Goal: Transaction & Acquisition: Purchase product/service

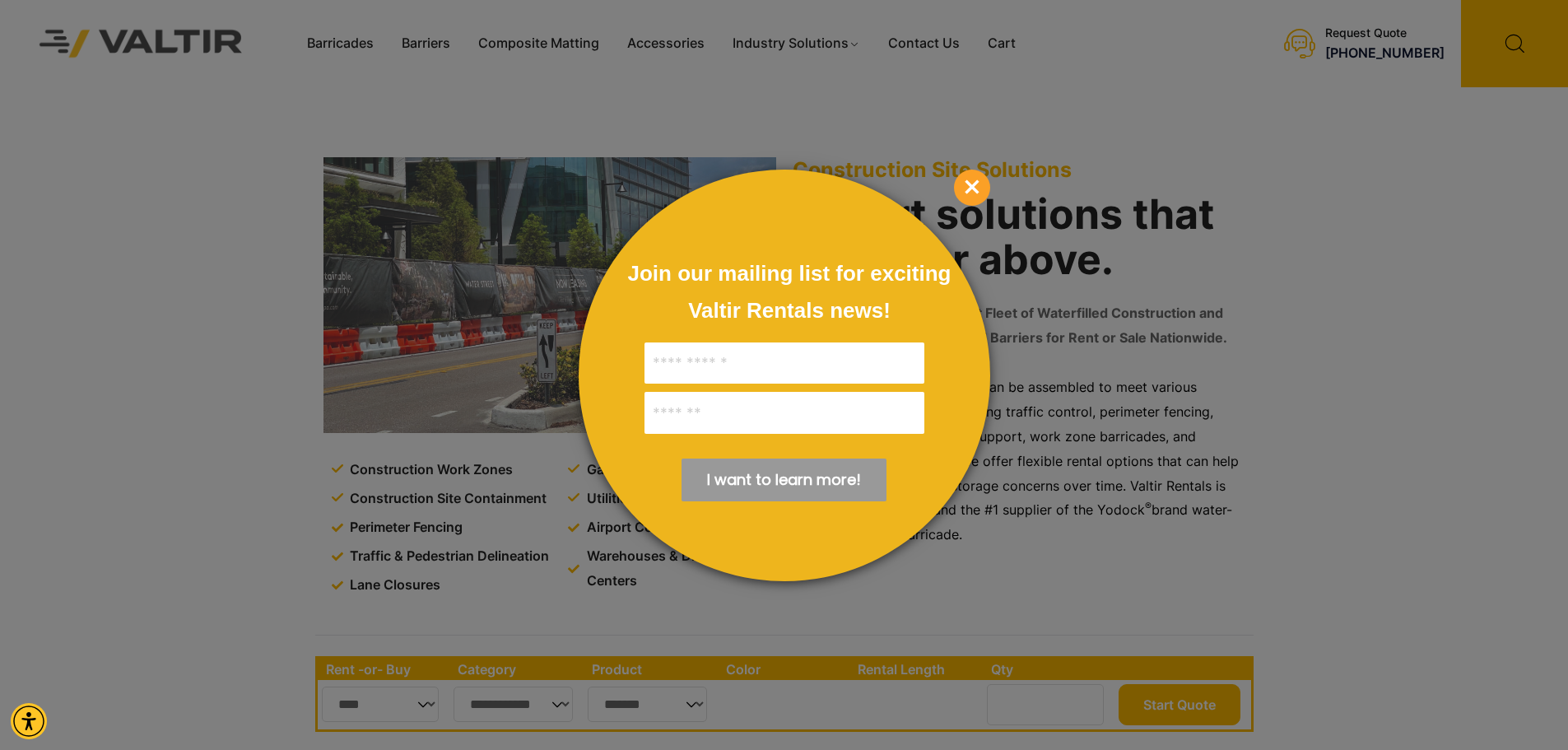
click at [975, 175] on span "×" at bounding box center [972, 188] width 36 height 36
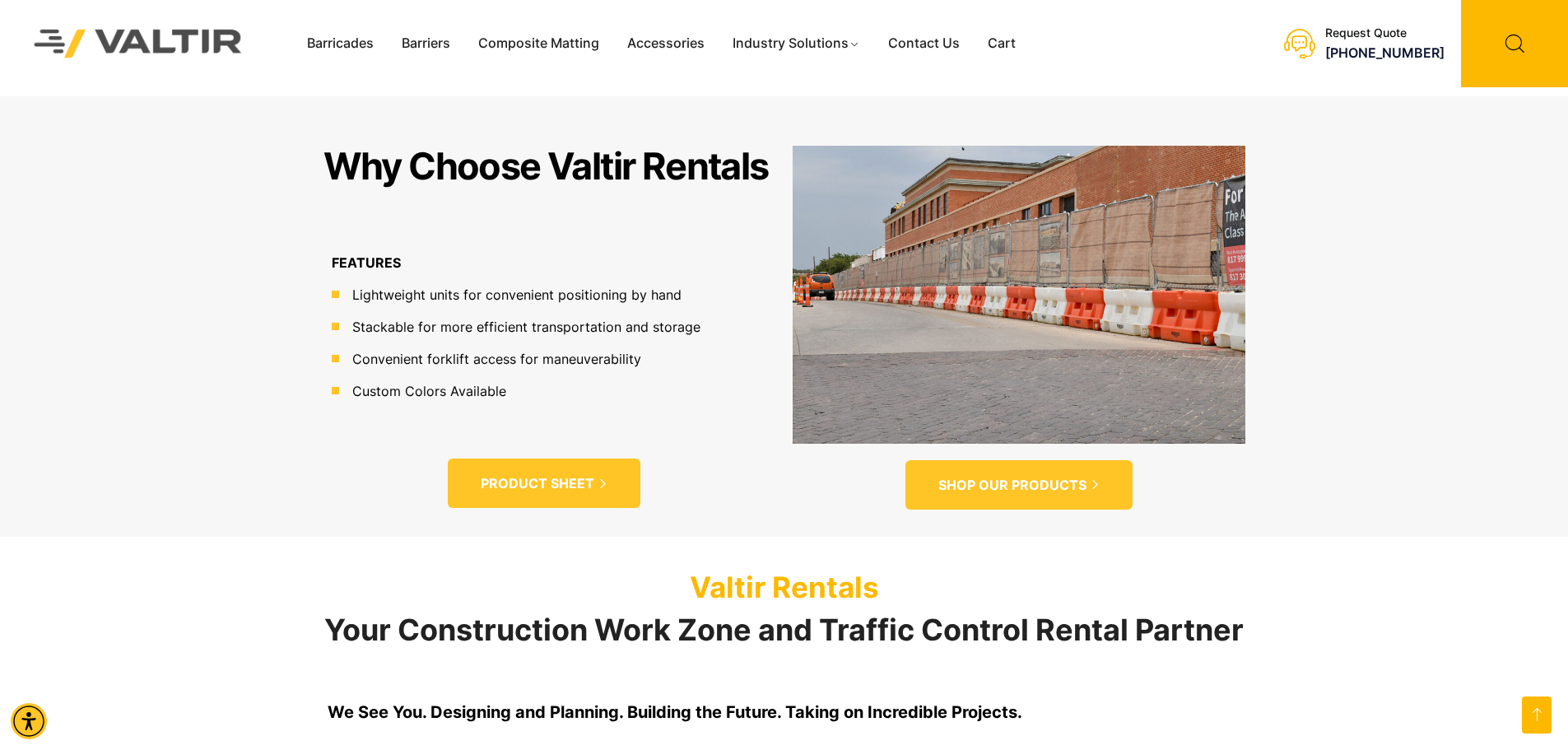
scroll to position [987, 0]
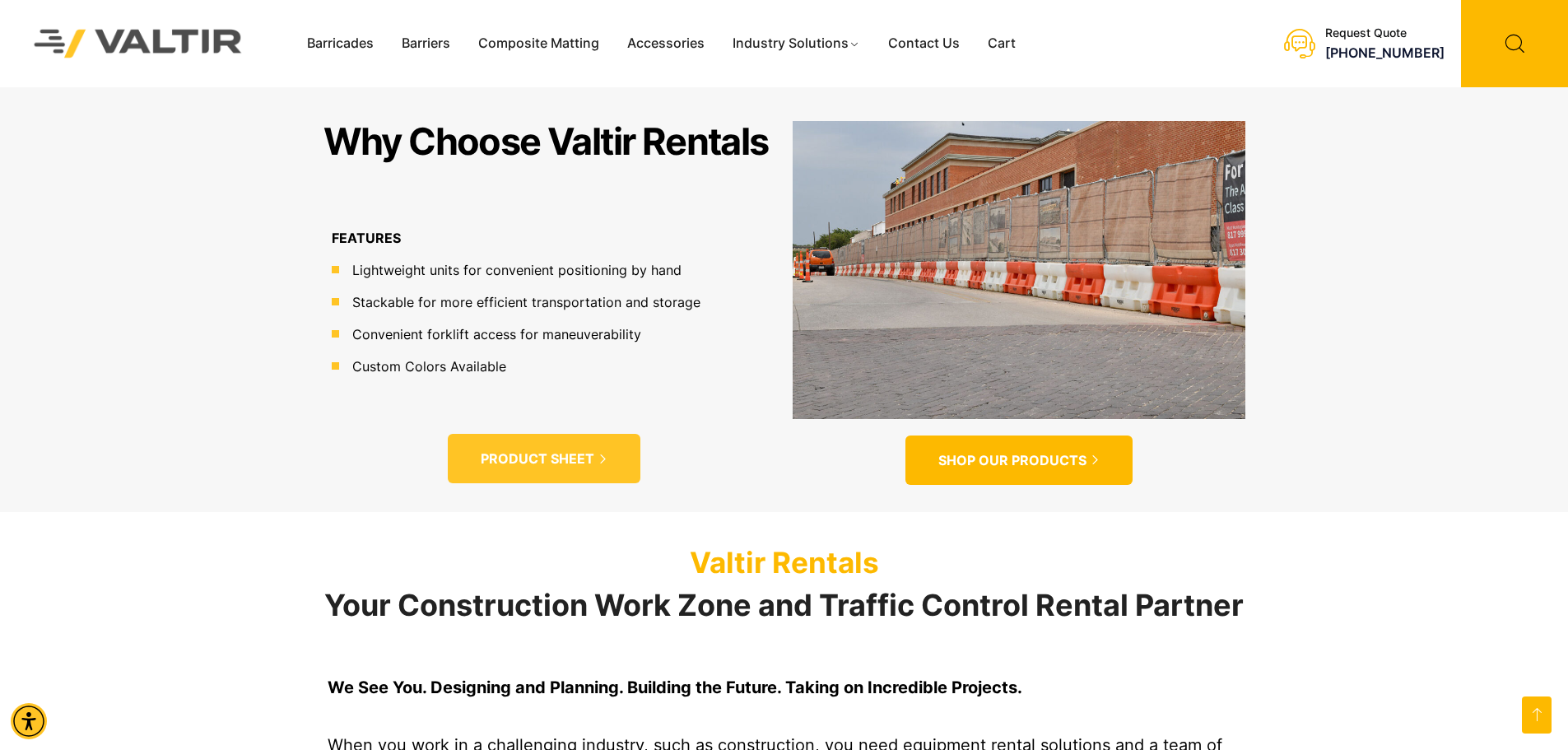
click at [1005, 452] on span "SHOP OUR PRODUCTS" at bounding box center [1012, 460] width 148 height 17
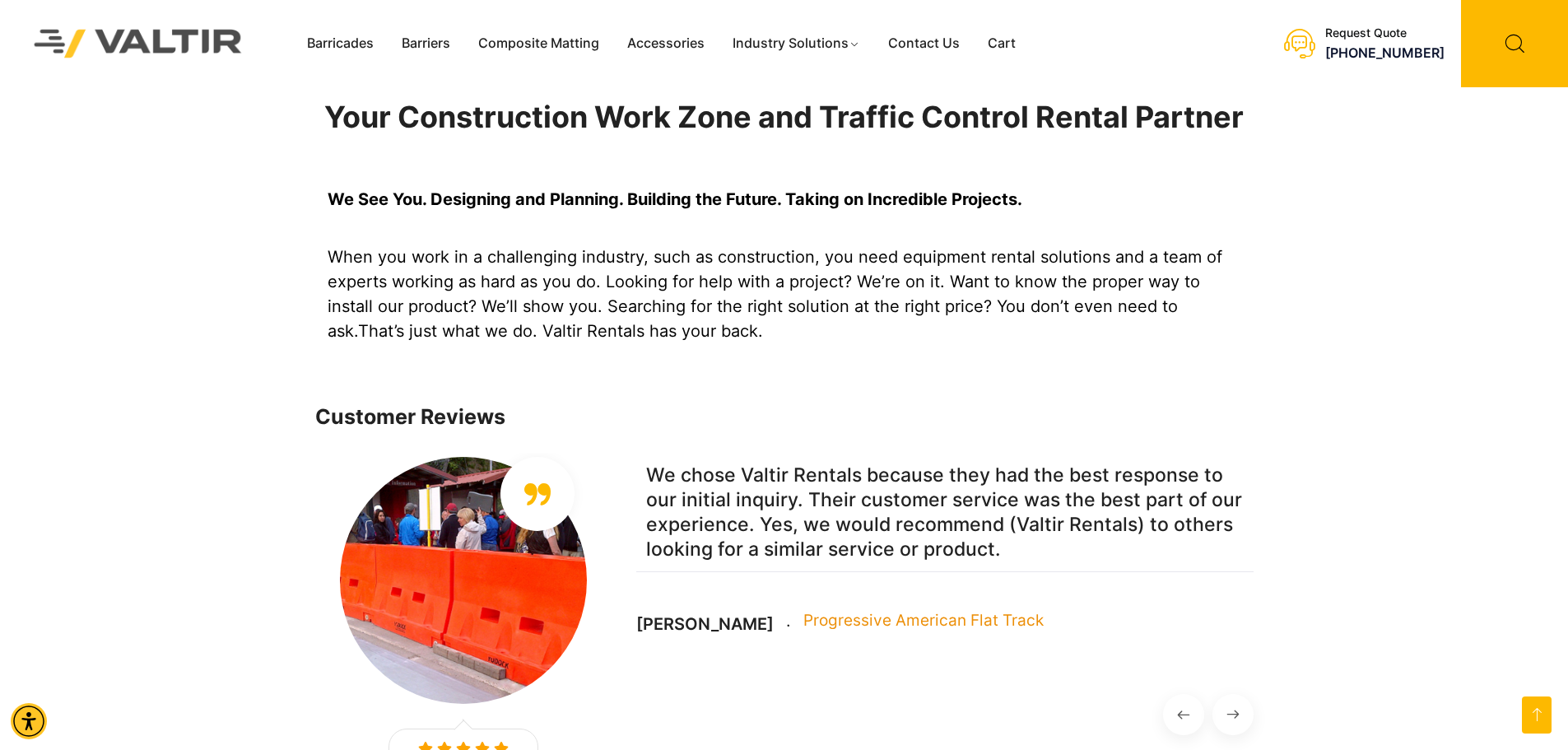
scroll to position [1482, 0]
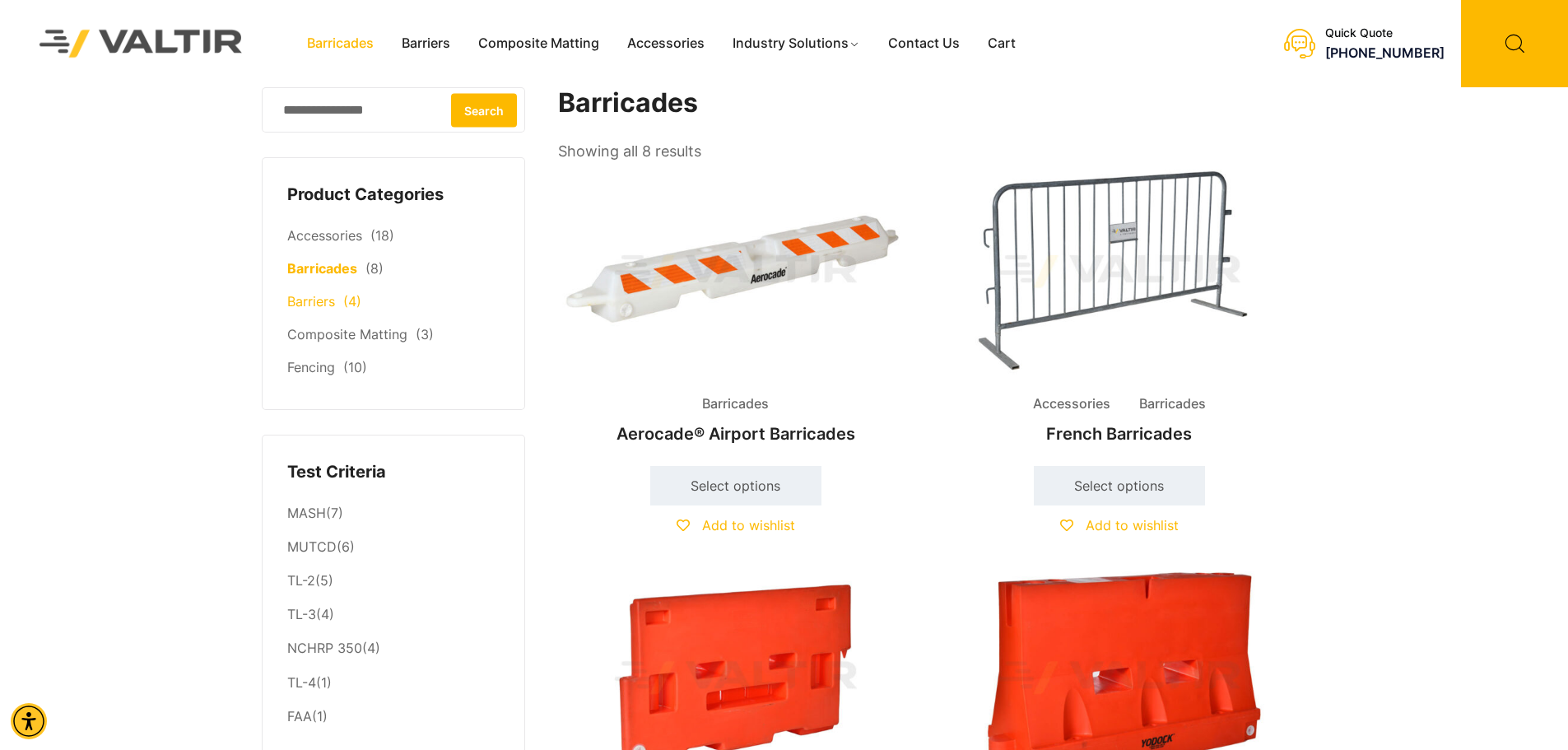
drag, startPoint x: 303, startPoint y: 288, endPoint x: 307, endPoint y: 310, distance: 22.4
click at [303, 289] on li "Barriers (4)" at bounding box center [394, 302] width 213 height 33
click at [307, 309] on link "Barriers" at bounding box center [311, 301] width 47 height 16
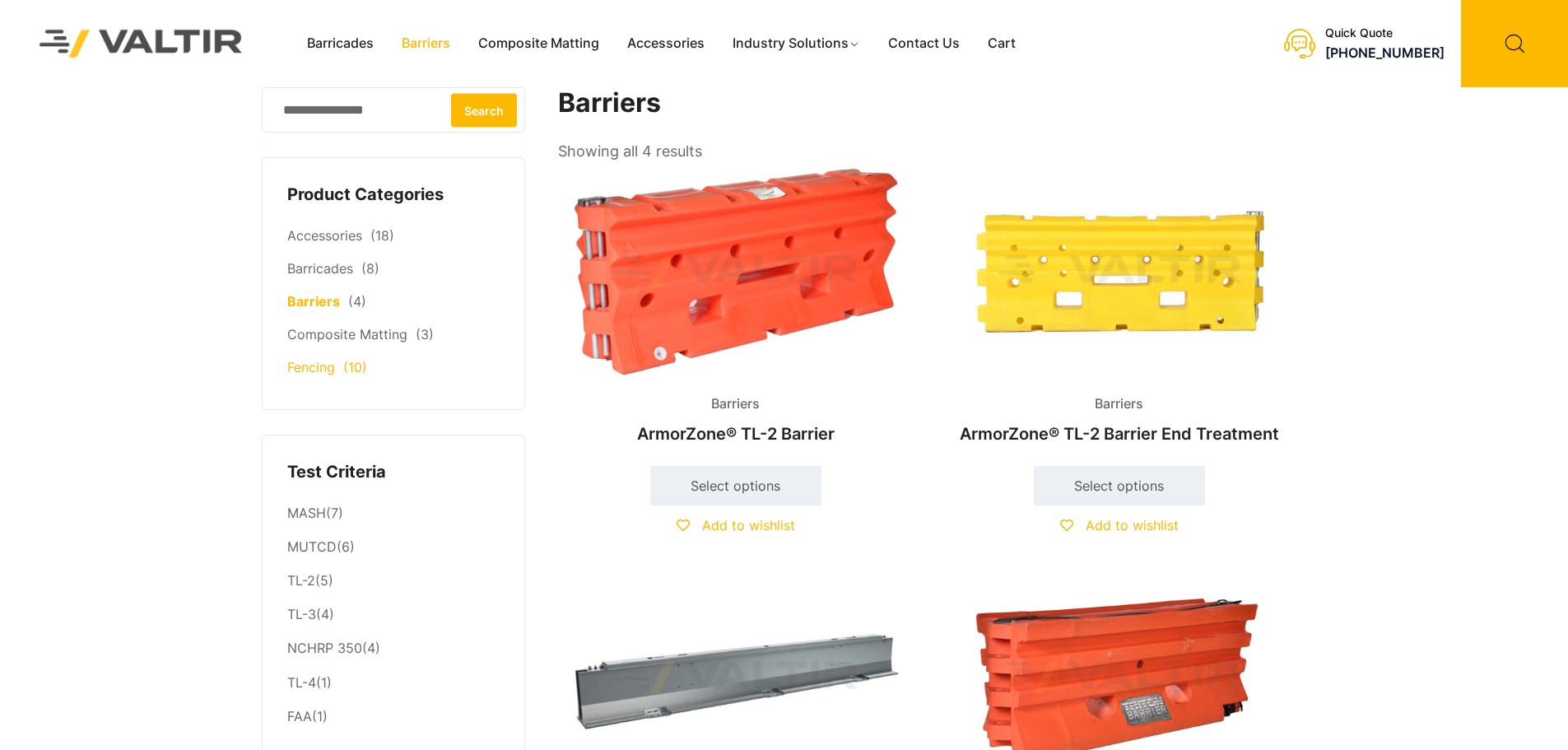
click at [304, 366] on link "Fencing" at bounding box center [311, 366] width 47 height 16
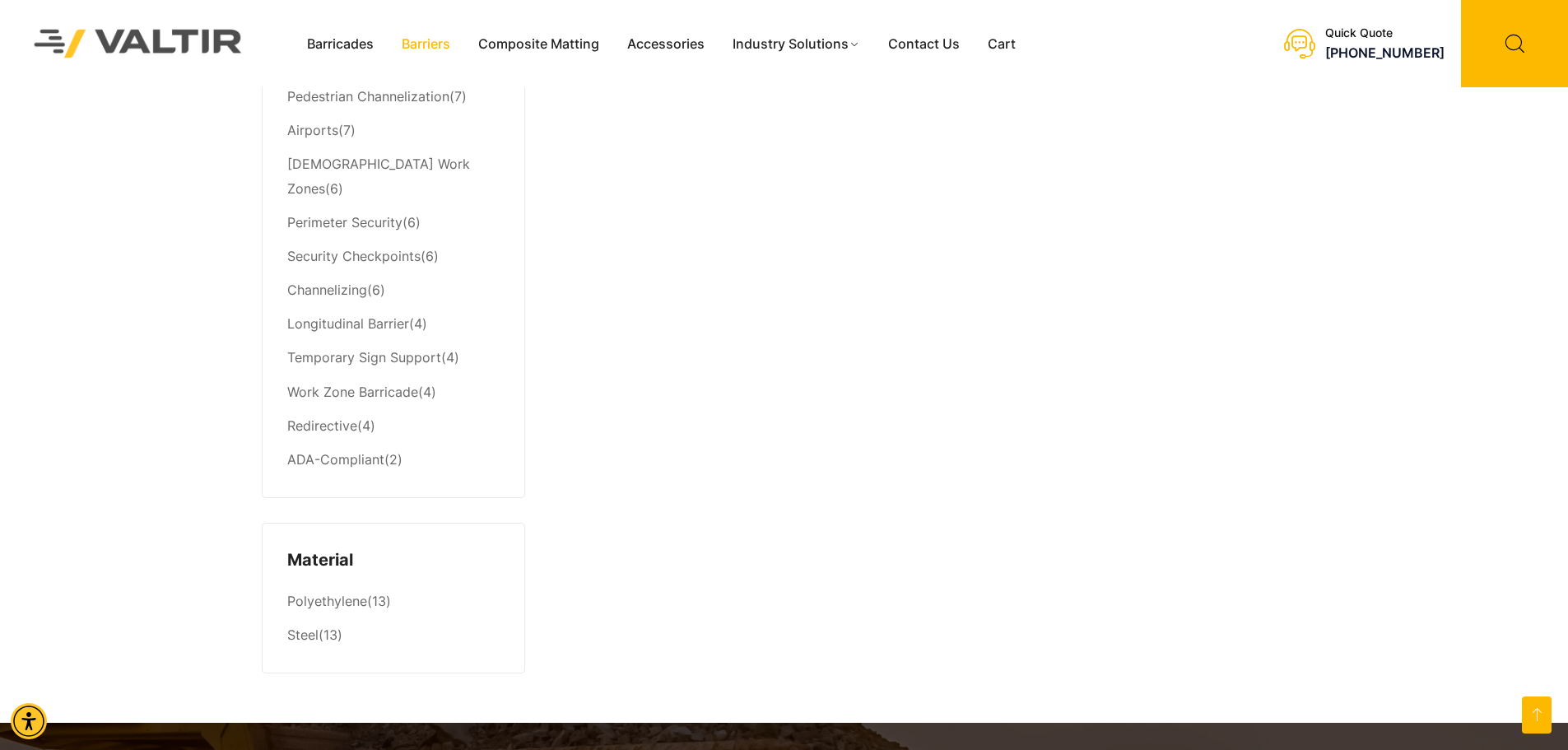
scroll to position [987, 0]
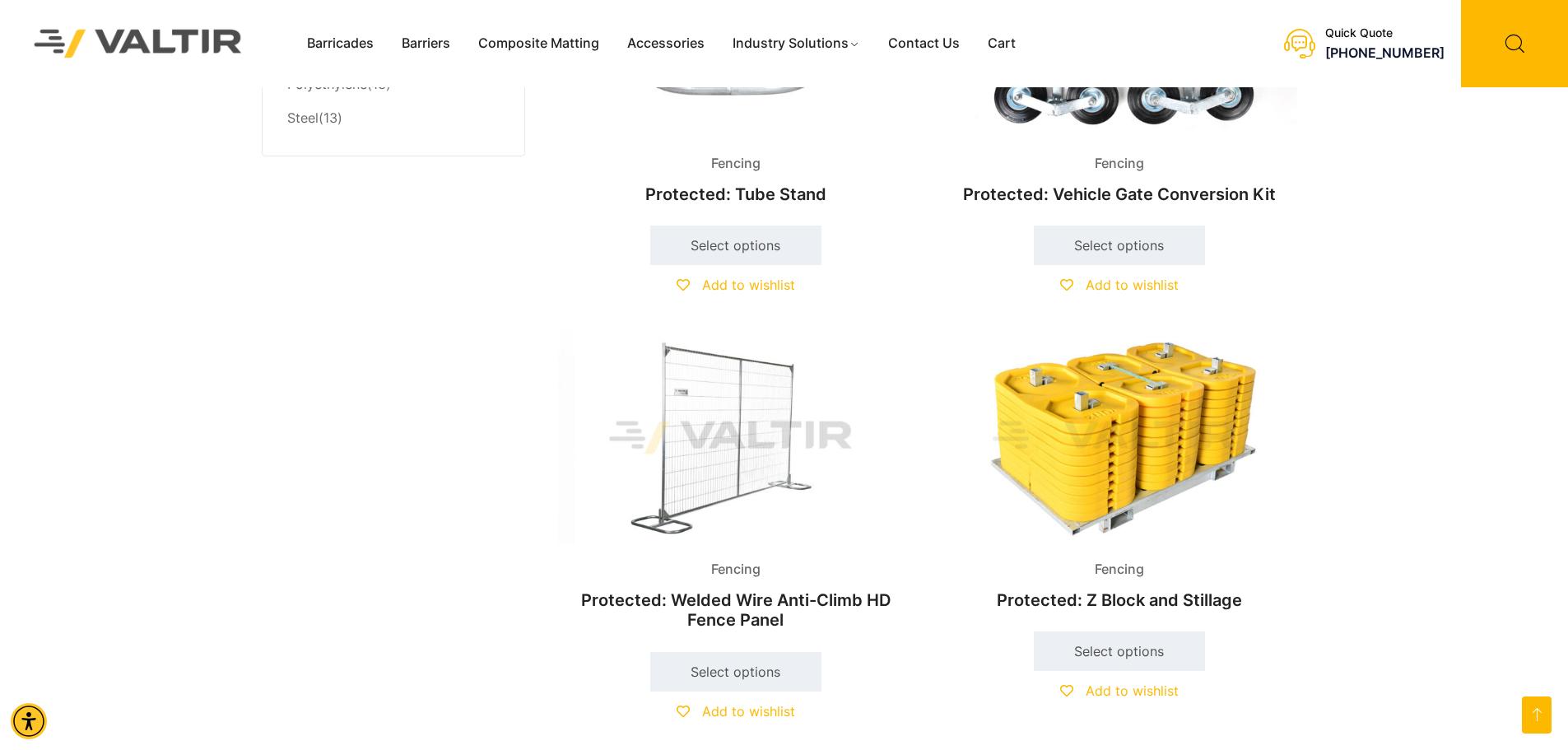
scroll to position [1729, 0]
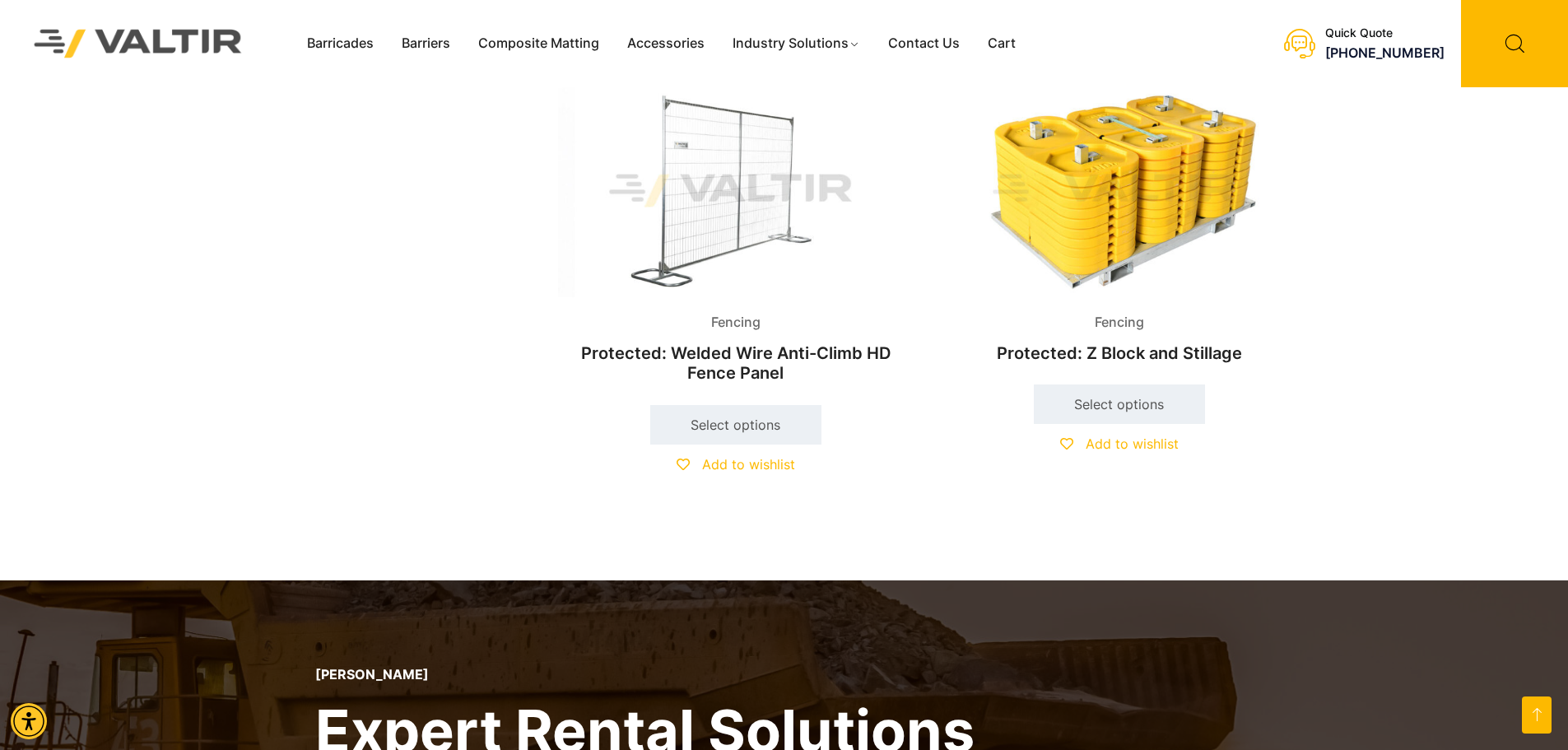
click at [729, 216] on img at bounding box center [736, 190] width 356 height 214
